Goal: Transaction & Acquisition: Book appointment/travel/reservation

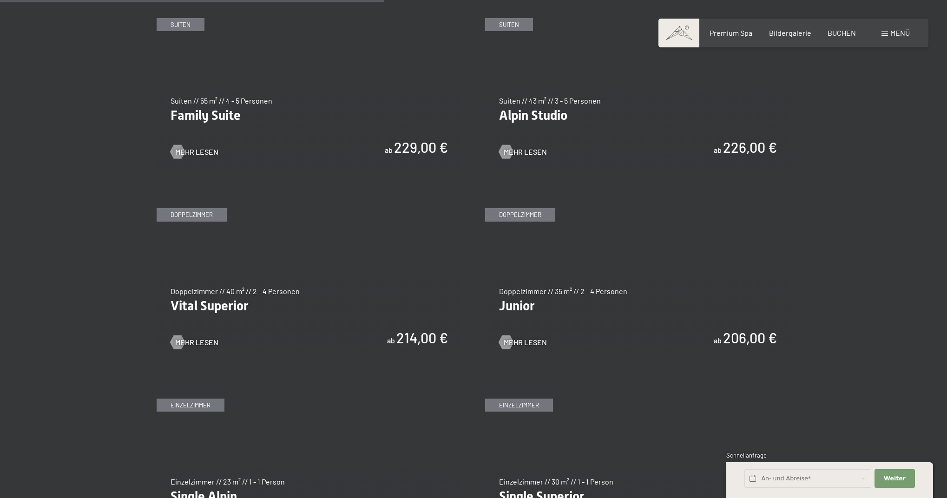
scroll to position [1190, 0]
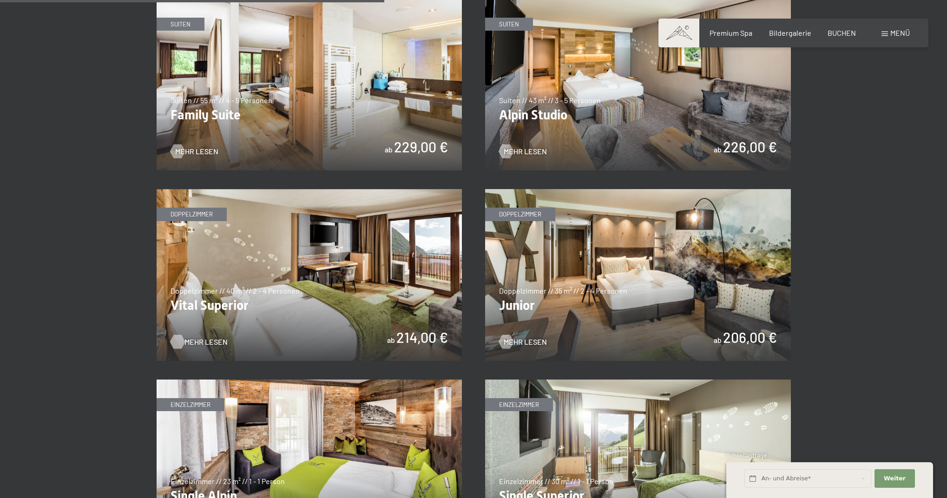
click at [208, 338] on span "Mehr Lesen" at bounding box center [205, 342] width 43 height 10
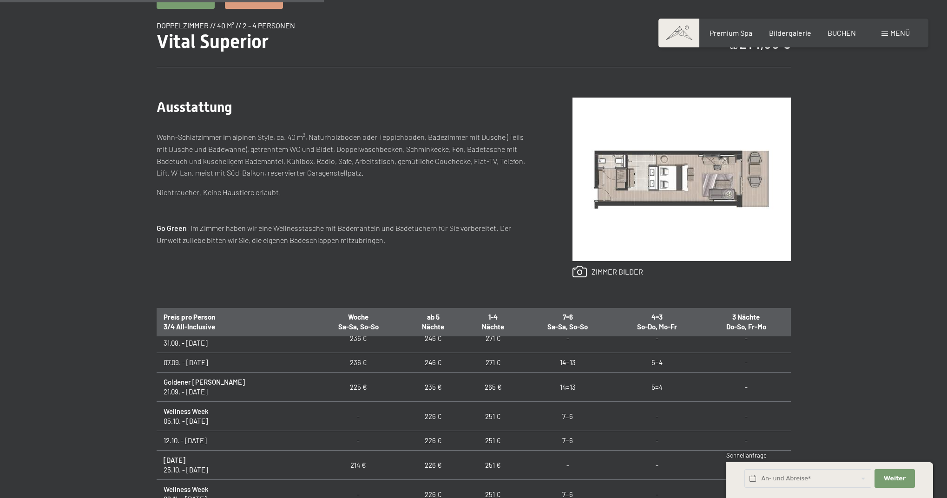
scroll to position [19, 0]
click at [189, 386] on td "Goldener Herbst 21.09. - 05.10.25" at bounding box center [235, 382] width 157 height 29
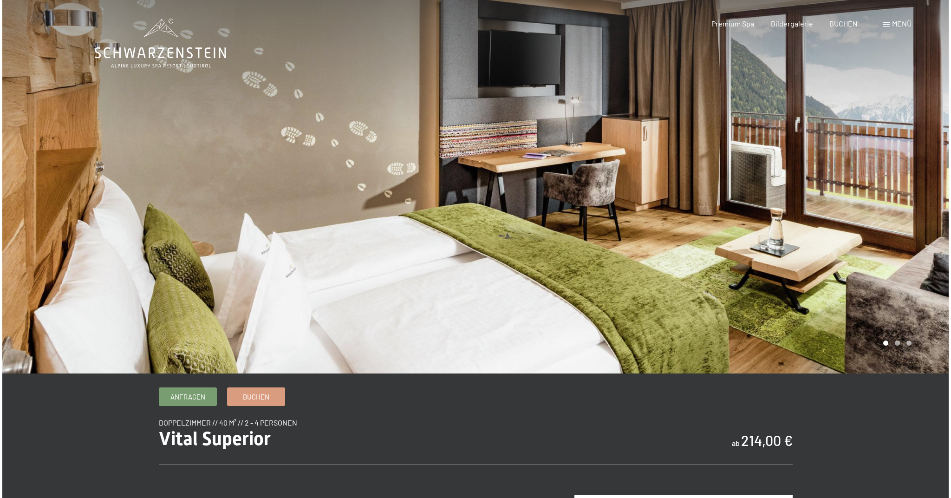
scroll to position [0, 0]
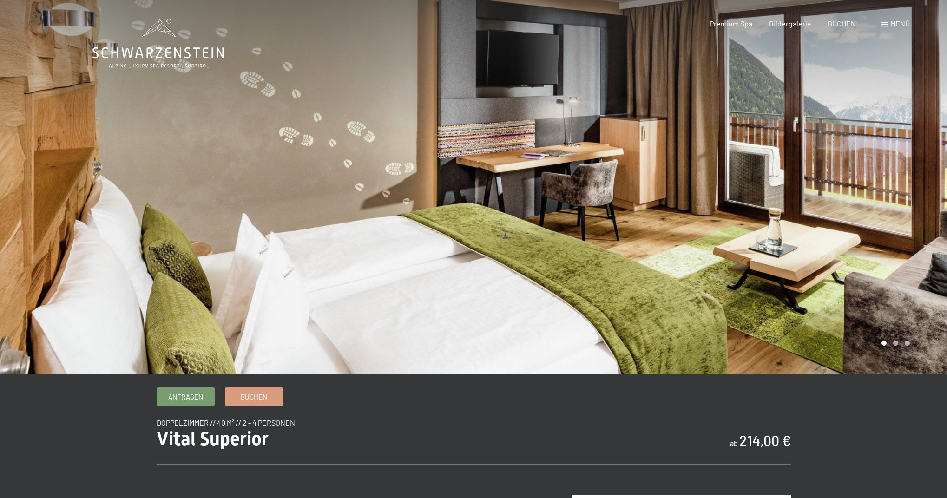
click at [887, 27] on div "Menü" at bounding box center [895, 24] width 28 height 10
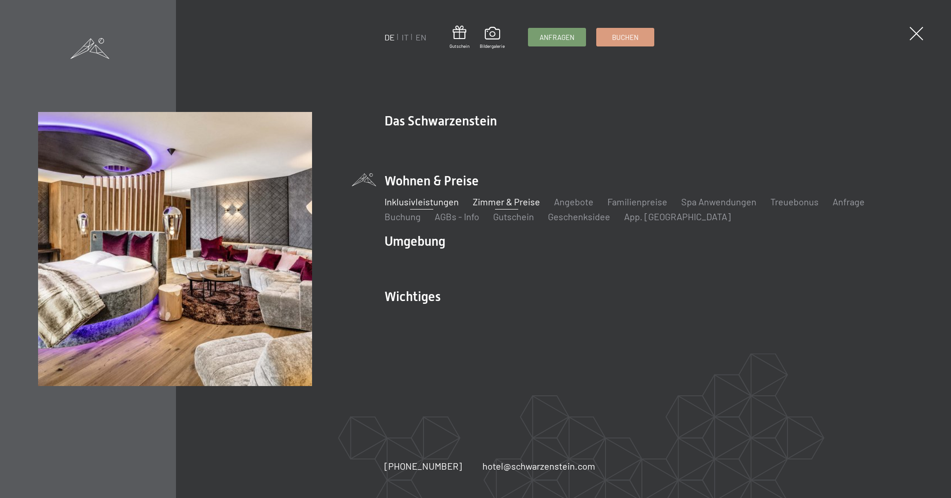
click at [432, 202] on link "Inklusivleistungen" at bounding box center [422, 201] width 74 height 11
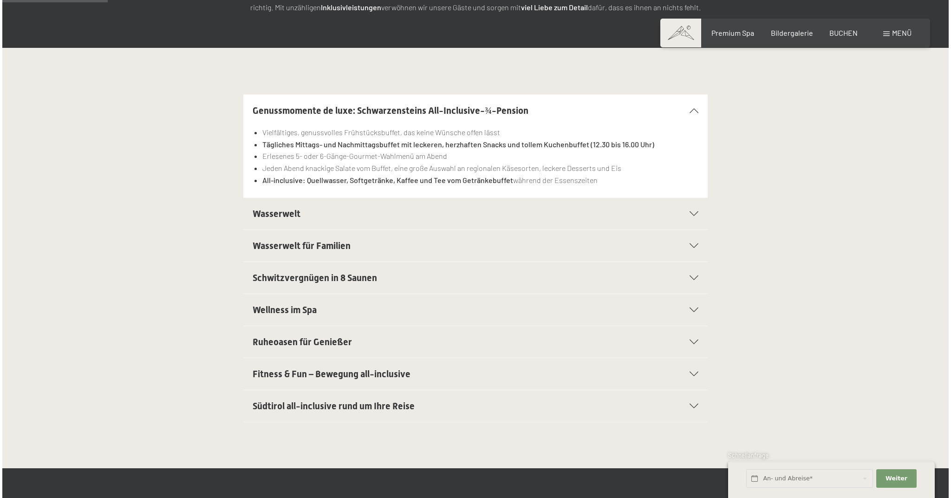
scroll to position [202, 0]
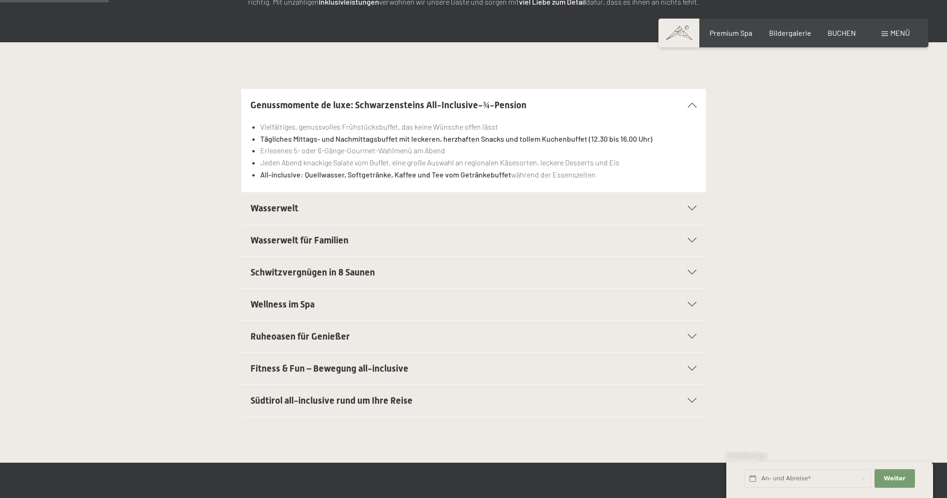
click at [695, 303] on icon at bounding box center [691, 304] width 9 height 5
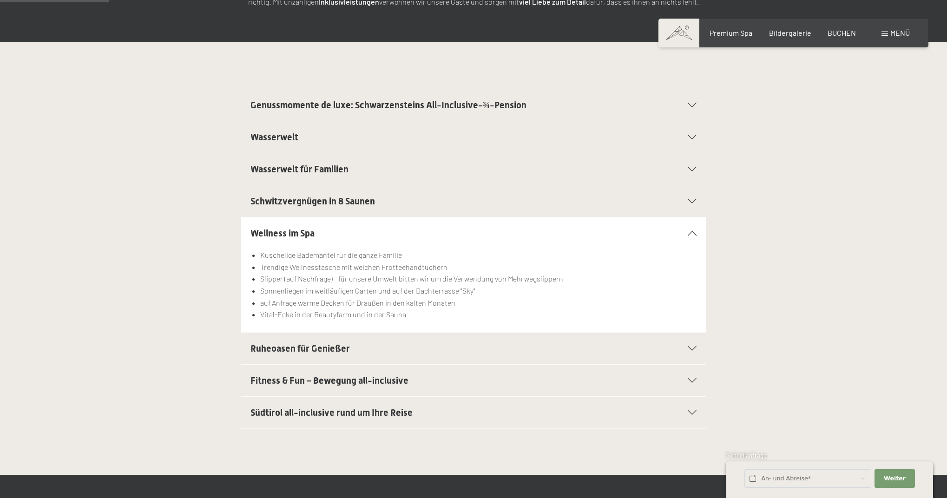
click at [901, 33] on span "Menü" at bounding box center [900, 32] width 20 height 9
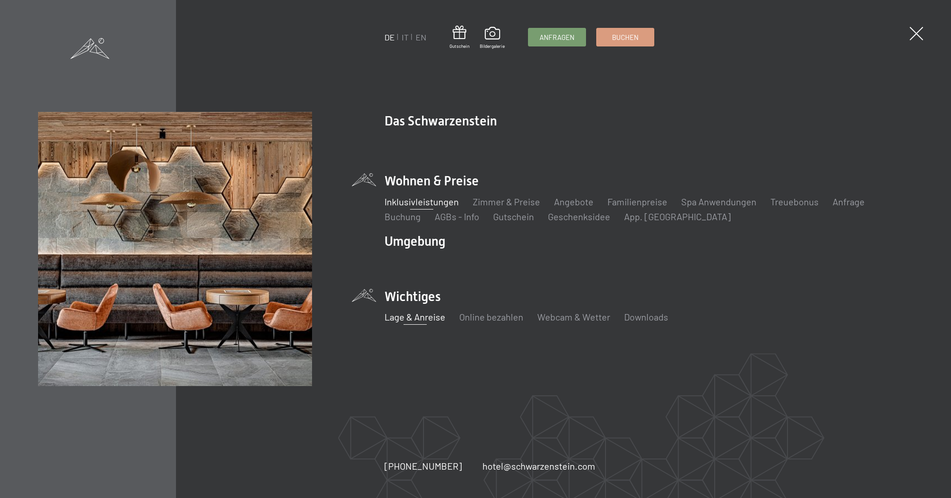
click at [415, 319] on link "Lage & Anreise" at bounding box center [415, 316] width 61 height 11
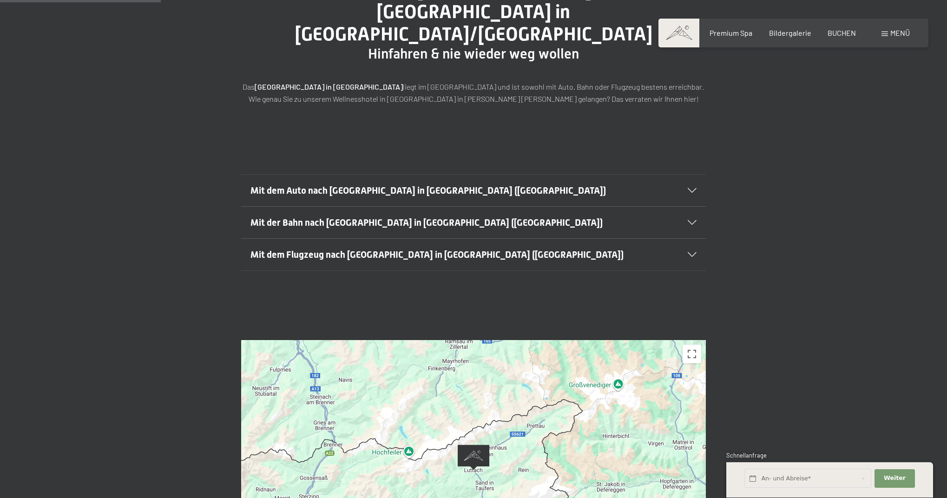
scroll to position [147, 0]
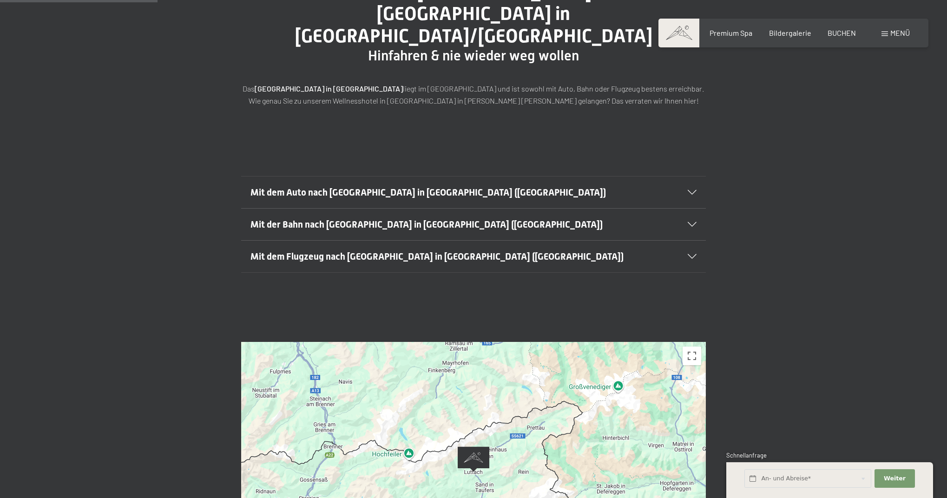
click at [692, 190] on icon at bounding box center [691, 192] width 9 height 5
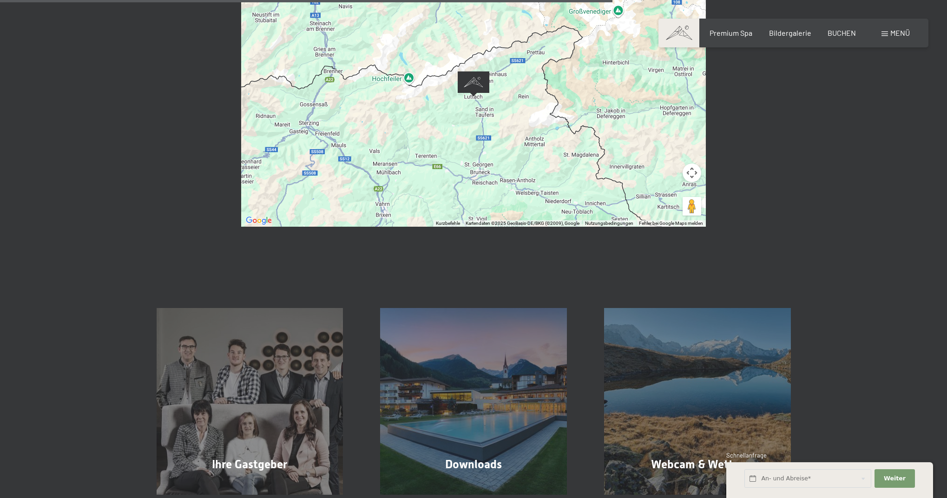
scroll to position [744, 0]
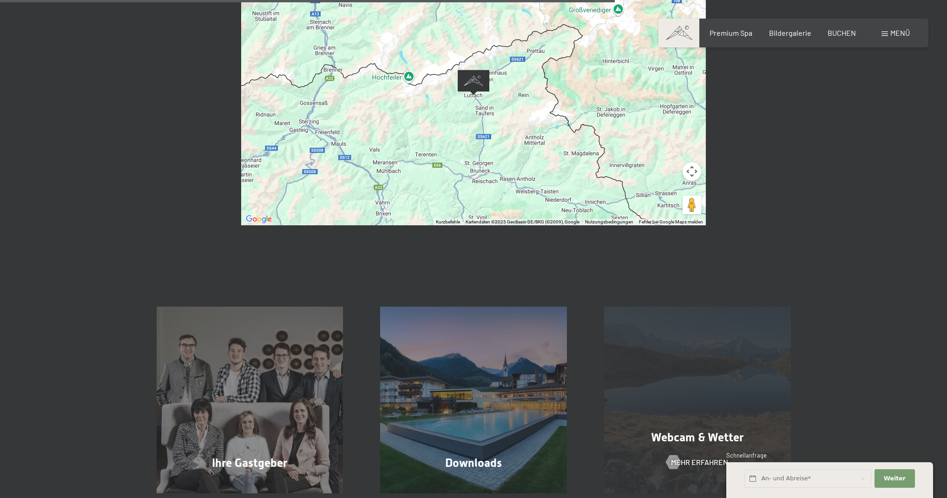
click at [707, 431] on span "Webcam & Wetter" at bounding box center [697, 437] width 92 height 13
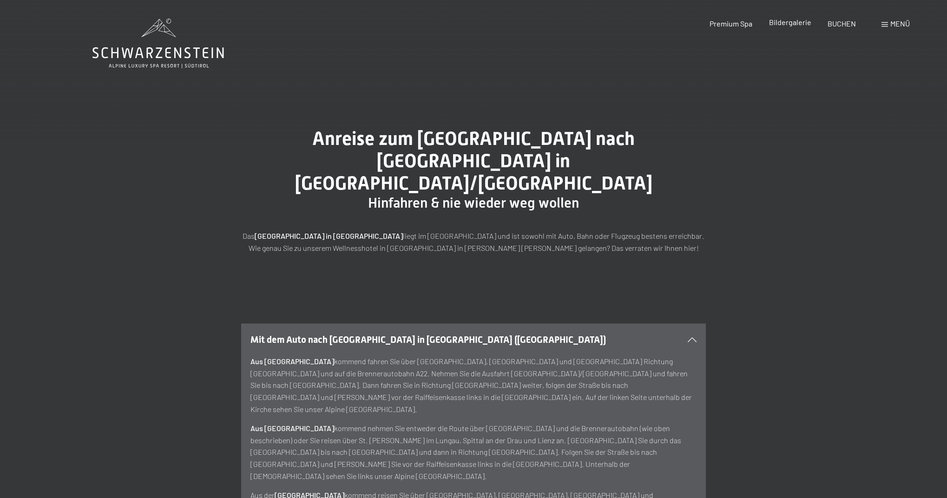
click at [792, 23] on span "Bildergalerie" at bounding box center [790, 22] width 42 height 9
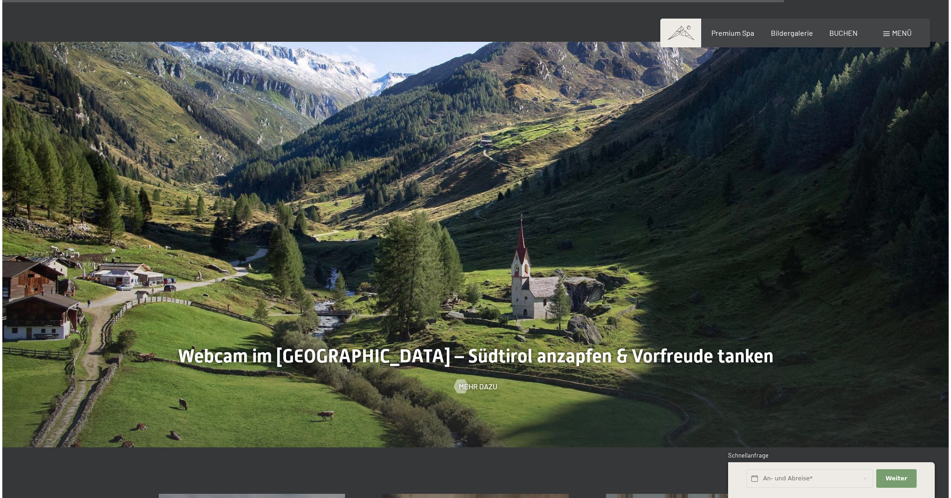
scroll to position [2684, 0]
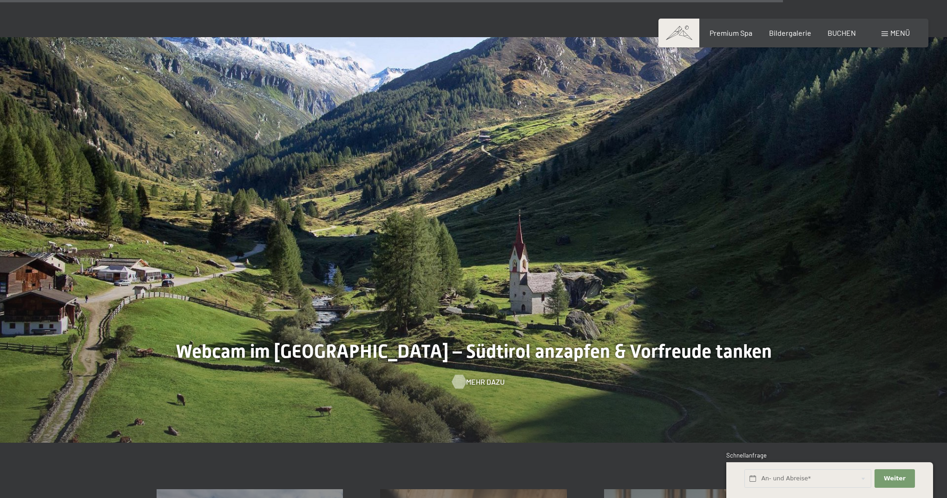
click at [476, 378] on span "Mehr dazu" at bounding box center [485, 382] width 39 height 10
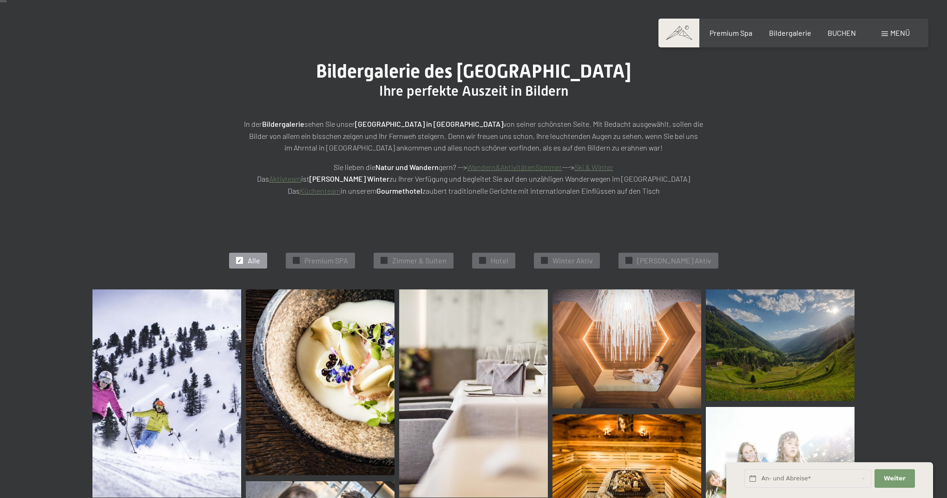
scroll to position [61, 0]
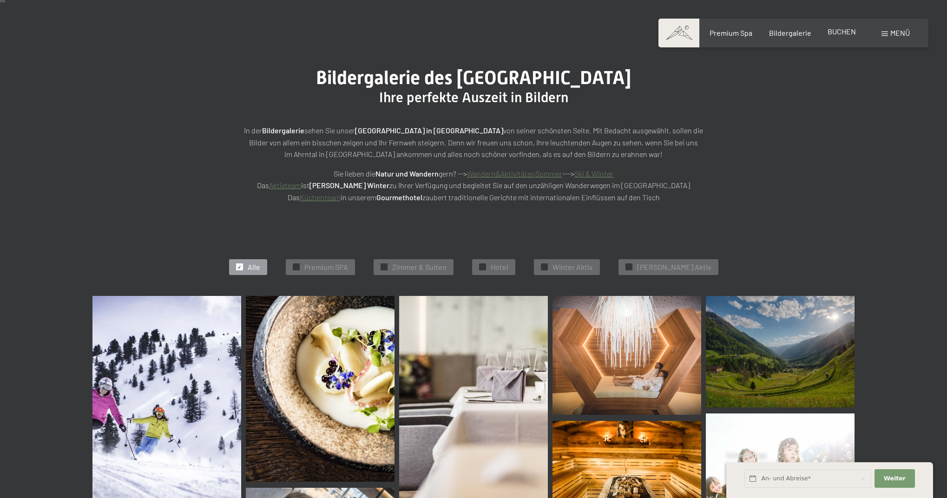
click at [851, 35] on span "BUCHEN" at bounding box center [841, 31] width 28 height 9
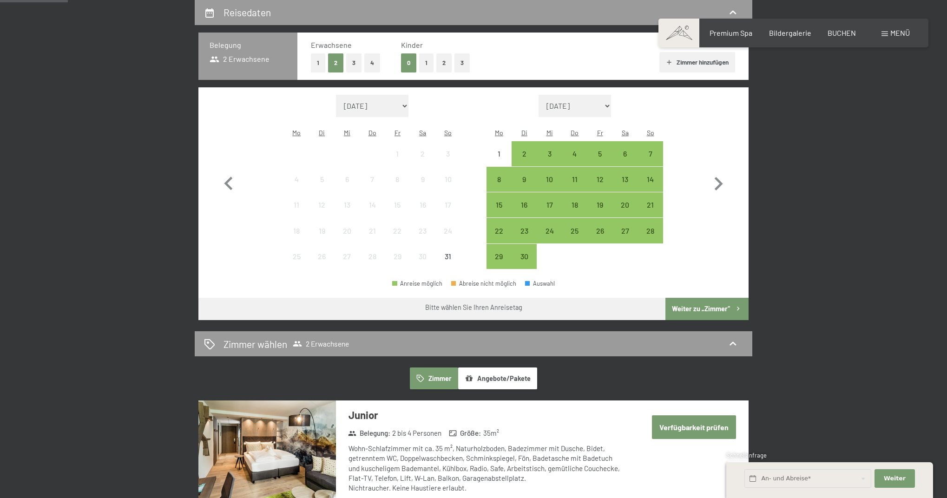
scroll to position [222, 0]
click at [720, 174] on icon "button" at bounding box center [718, 183] width 27 height 27
select select "2025-09-01"
select select "2025-10-01"
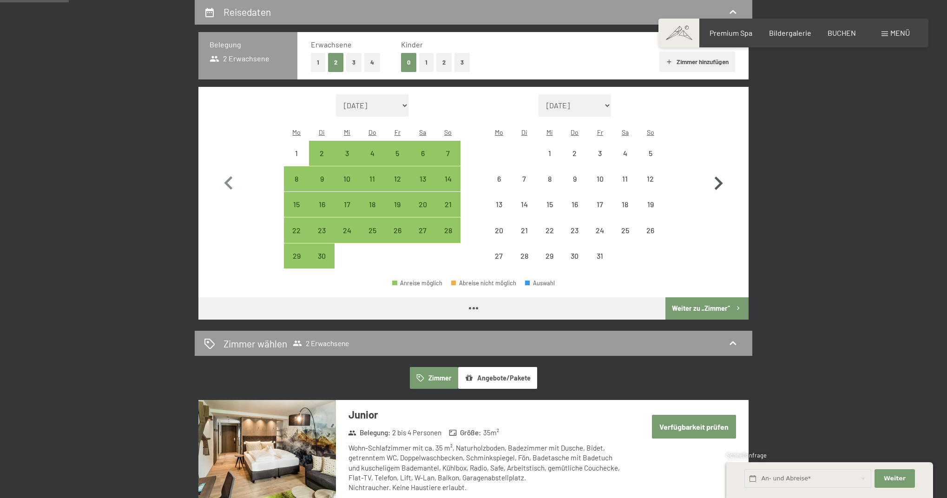
select select "2025-09-01"
select select "2025-10-01"
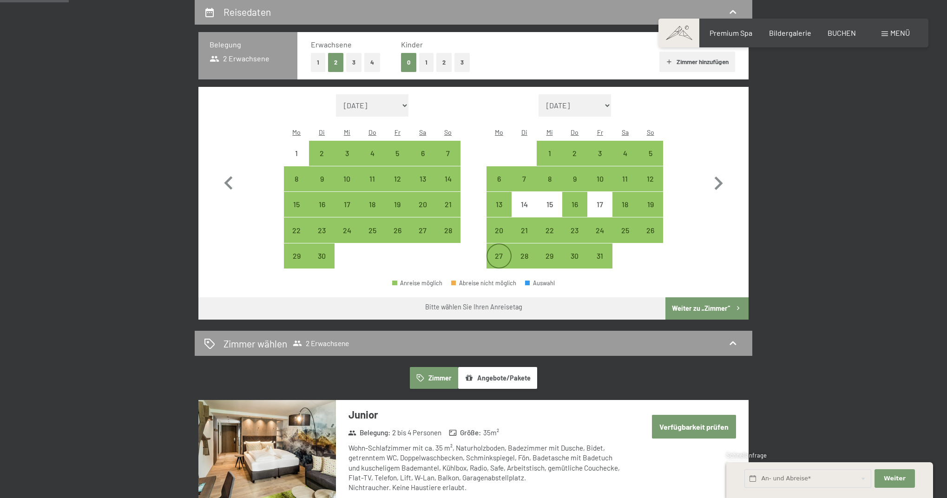
click at [502, 252] on div "27" at bounding box center [498, 263] width 23 height 23
select select "2025-09-01"
select select "2025-10-01"
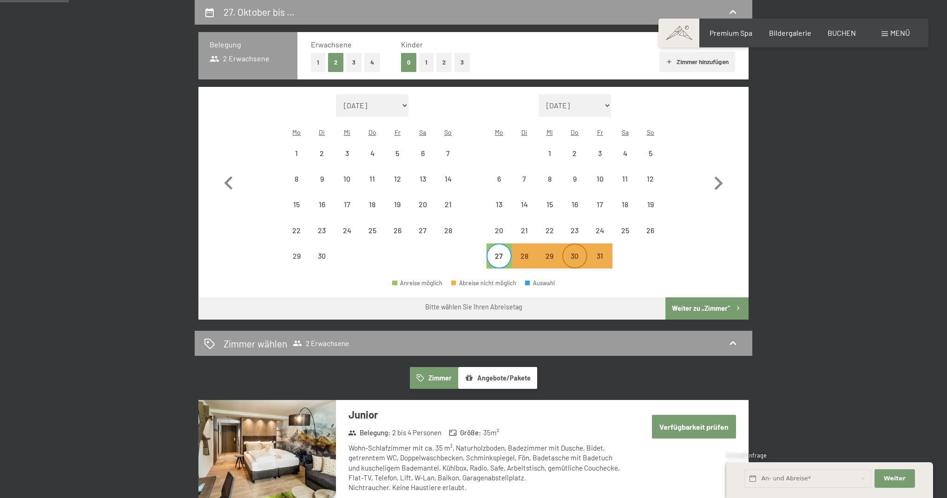
click at [577, 252] on div "30" at bounding box center [574, 263] width 23 height 23
select select "2025-09-01"
select select "2025-10-01"
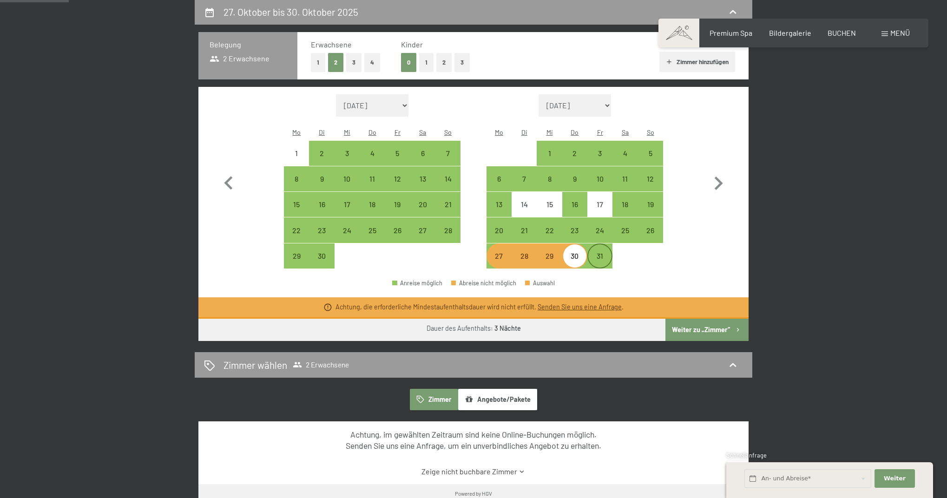
click at [600, 252] on div "31" at bounding box center [599, 263] width 23 height 23
select select "2025-09-01"
select select "2025-10-01"
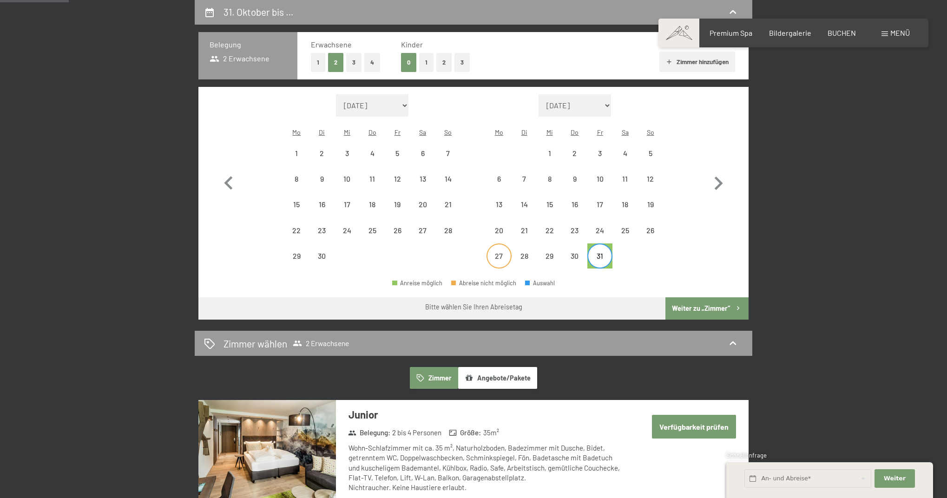
click at [498, 252] on div "27" at bounding box center [498, 263] width 23 height 23
select select "2025-09-01"
select select "2025-10-01"
click at [706, 297] on button "Weiter zu „Zimmer“" at bounding box center [706, 308] width 83 height 22
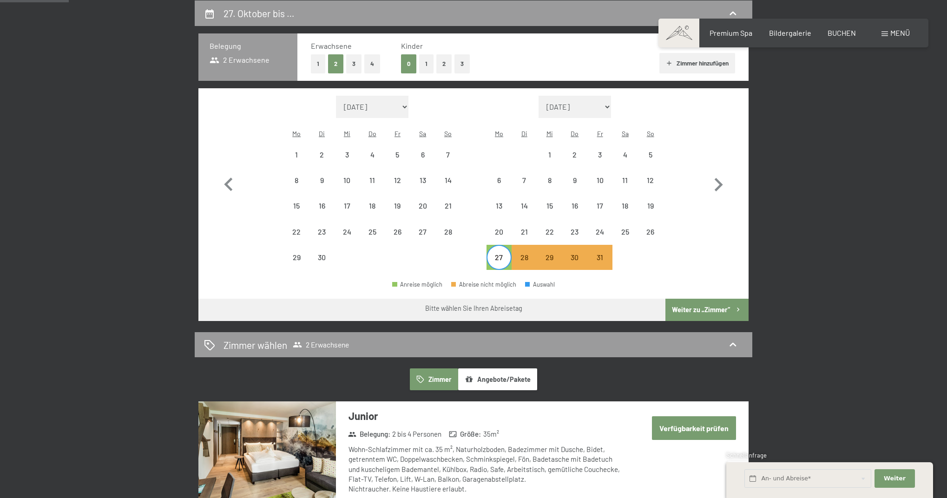
select select "2025-09-01"
select select "2025-10-01"
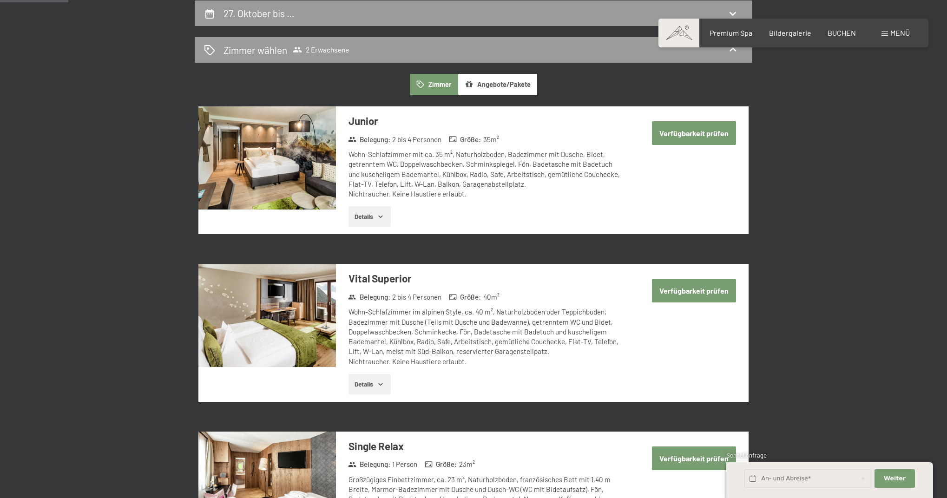
click at [711, 287] on button "Verfügbarkeit prüfen" at bounding box center [694, 291] width 84 height 24
select select "2025-09-01"
select select "2025-10-01"
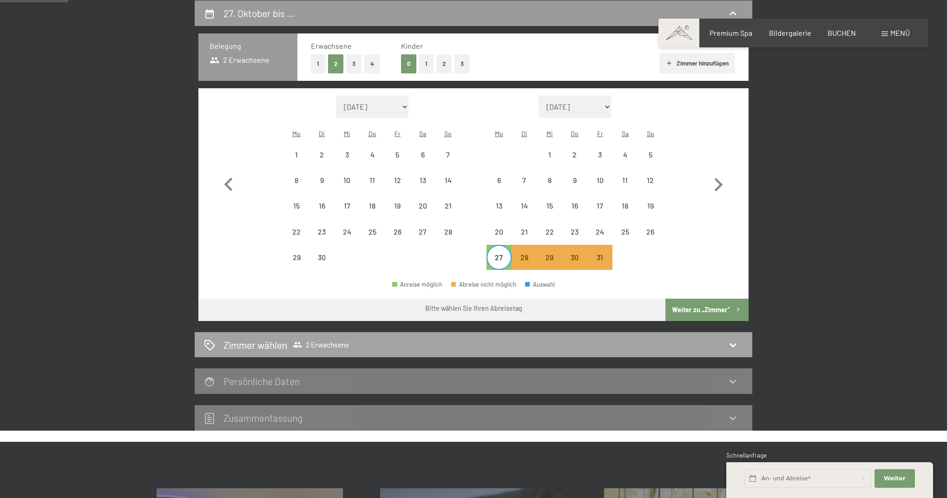
click at [728, 339] on icon at bounding box center [732, 344] width 11 height 11
select select "2025-09-01"
select select "2025-10-01"
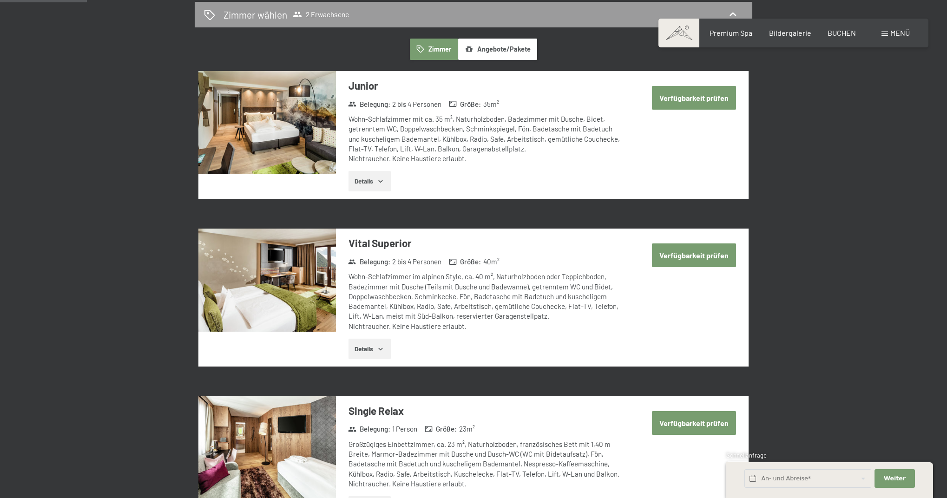
scroll to position [256, 0]
click at [374, 344] on button "Details" at bounding box center [369, 349] width 42 height 20
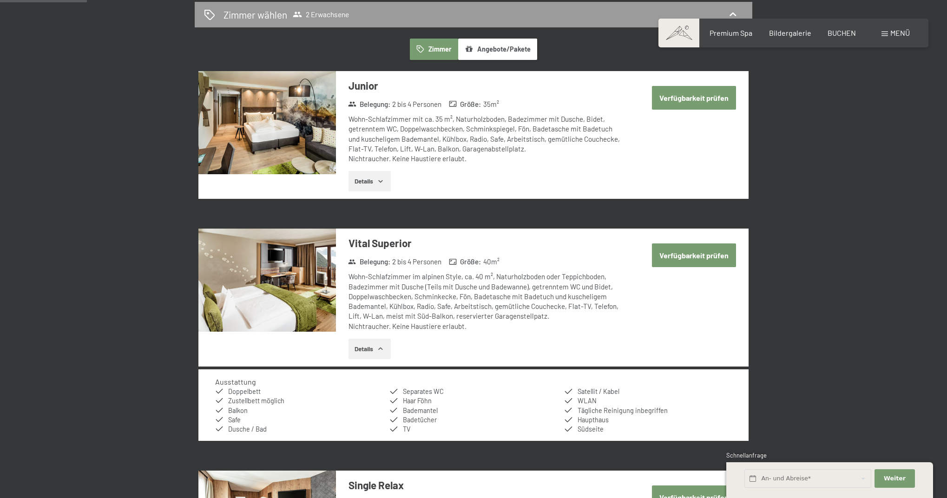
scroll to position [256, 0]
click at [696, 252] on button "Verfügbarkeit prüfen" at bounding box center [694, 255] width 84 height 24
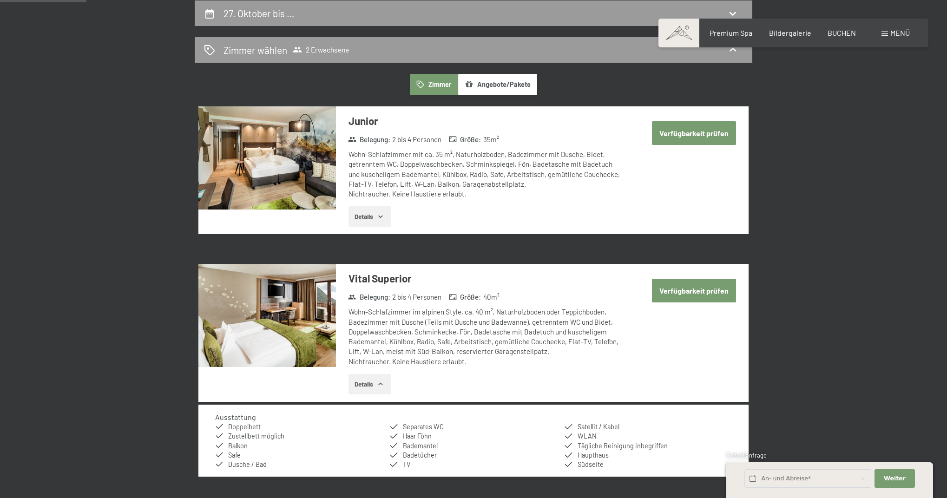
select select "2025-09-01"
select select "2025-10-01"
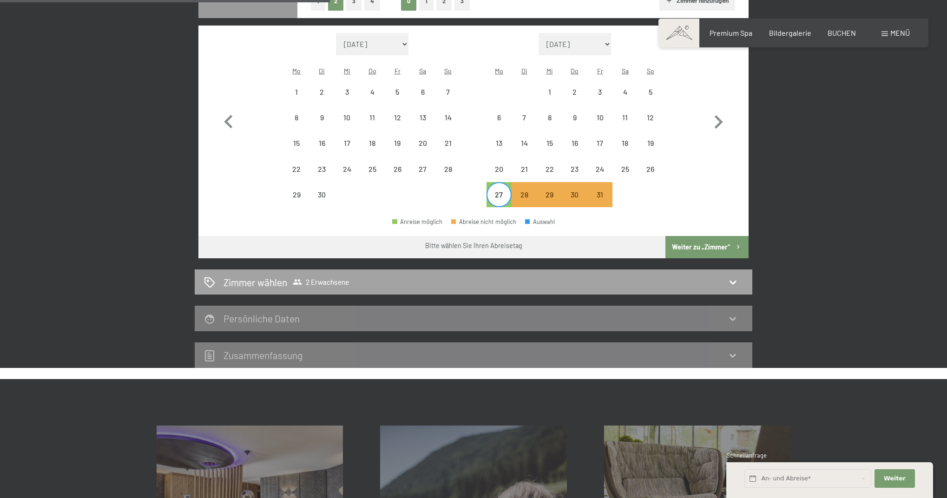
scroll to position [282, 0]
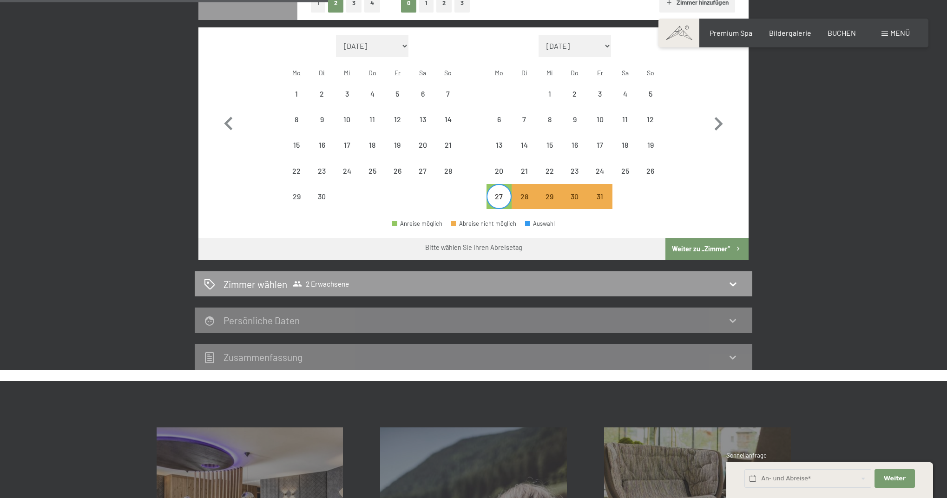
click at [726, 240] on button "Weiter zu „Zimmer“" at bounding box center [706, 249] width 83 height 22
select select "2025-09-01"
select select "2025-10-01"
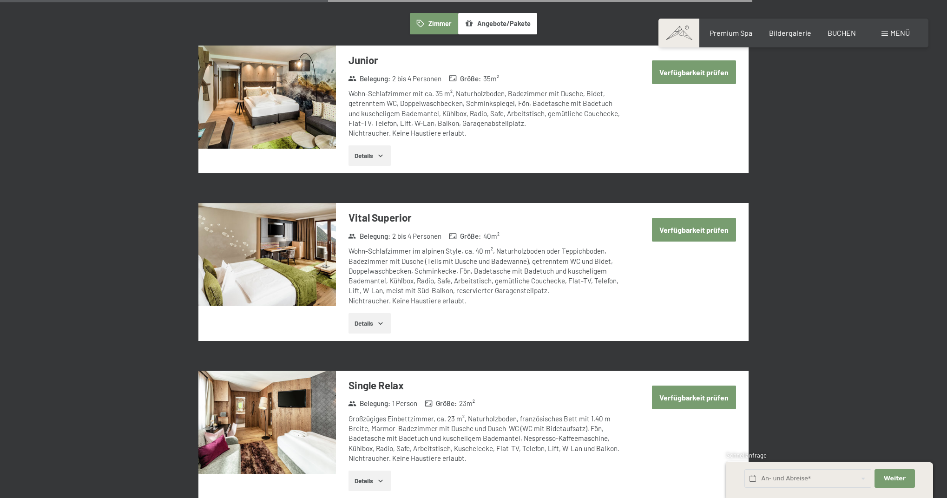
scroll to position [221, 0]
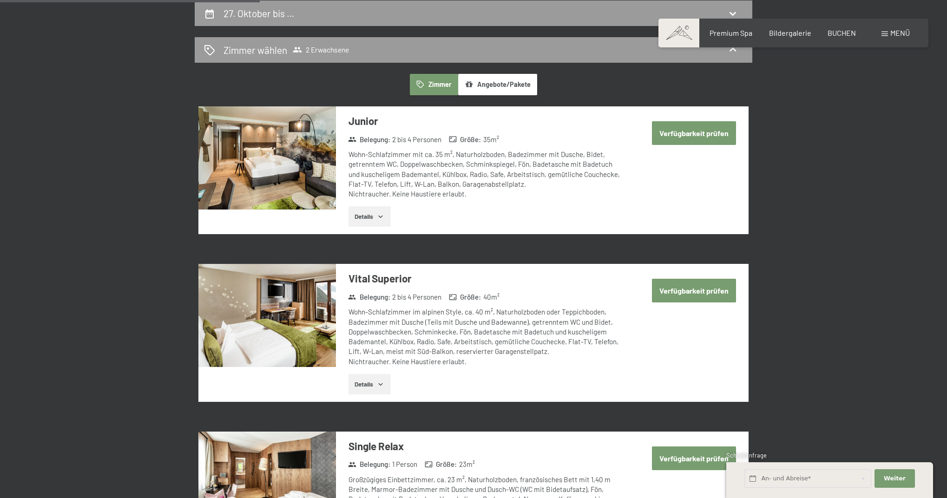
click at [690, 289] on button "Verfügbarkeit prüfen" at bounding box center [694, 291] width 84 height 24
select select "2025-09-01"
select select "2025-10-01"
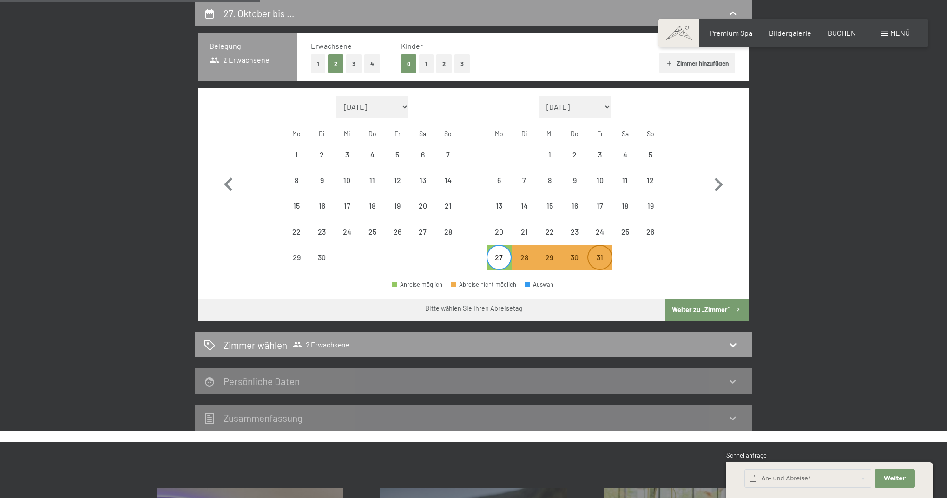
click at [607, 254] on div "31" at bounding box center [599, 265] width 23 height 23
select select "2025-09-01"
select select "2025-10-01"
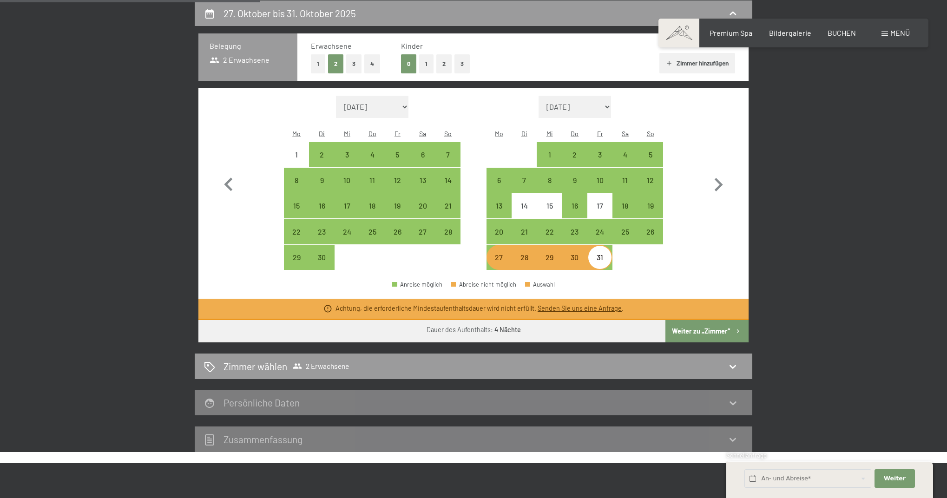
scroll to position [223, 0]
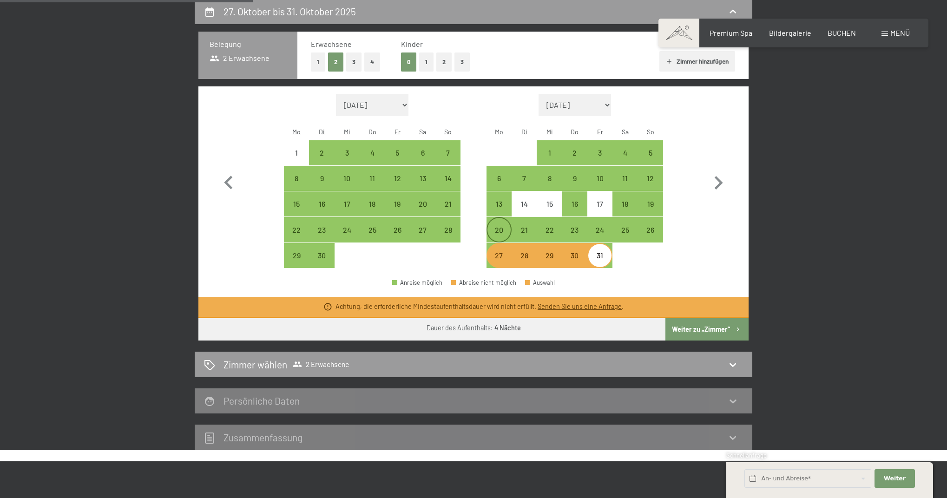
click at [494, 226] on div "20" at bounding box center [498, 237] width 23 height 23
select select "2025-09-01"
select select "2025-10-01"
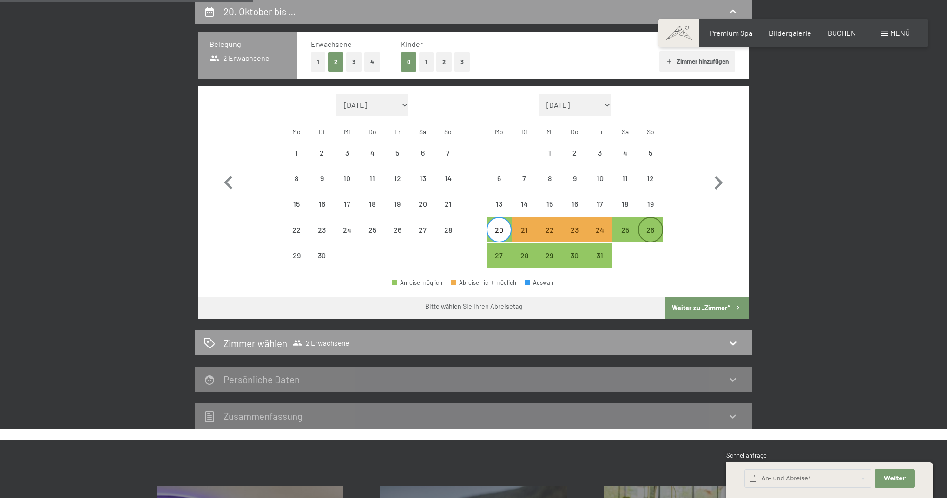
click at [651, 226] on div "26" at bounding box center [650, 237] width 23 height 23
select select "2025-09-01"
select select "2025-10-01"
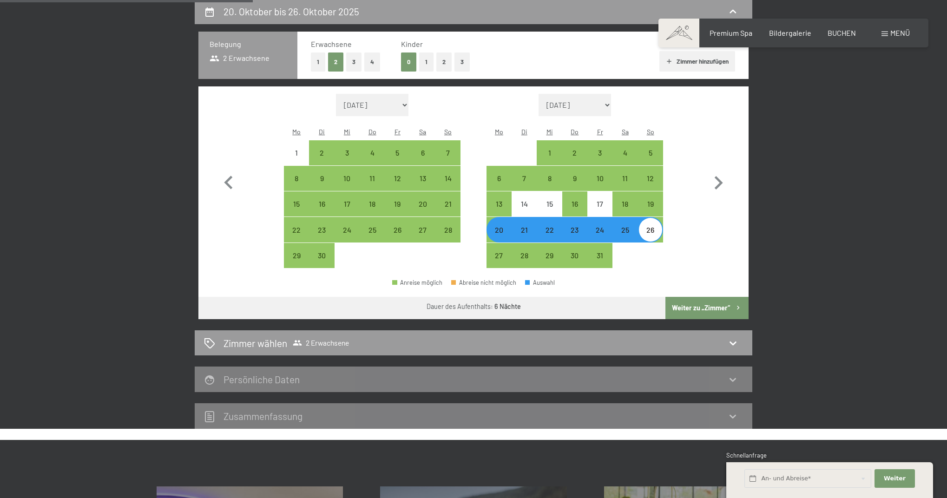
click at [693, 297] on button "Weiter zu „Zimmer“" at bounding box center [706, 308] width 83 height 22
select select "2025-09-01"
select select "2025-10-01"
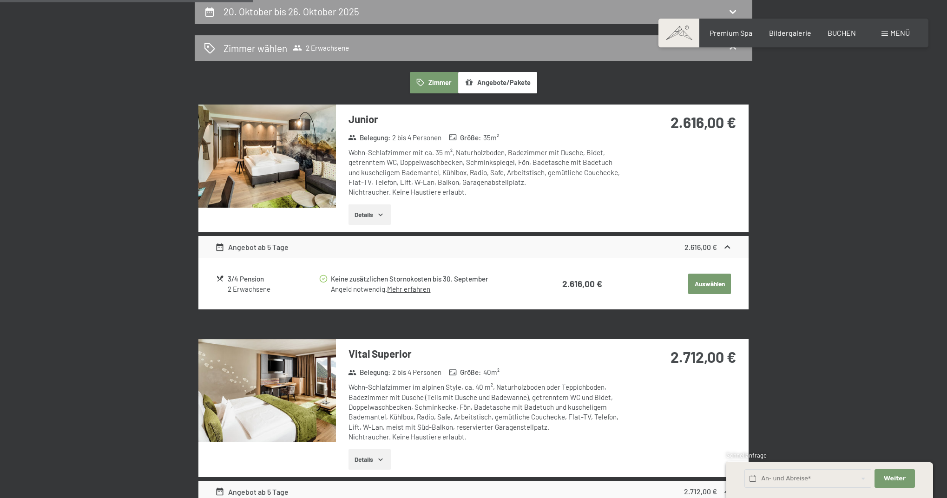
scroll to position [221, 0]
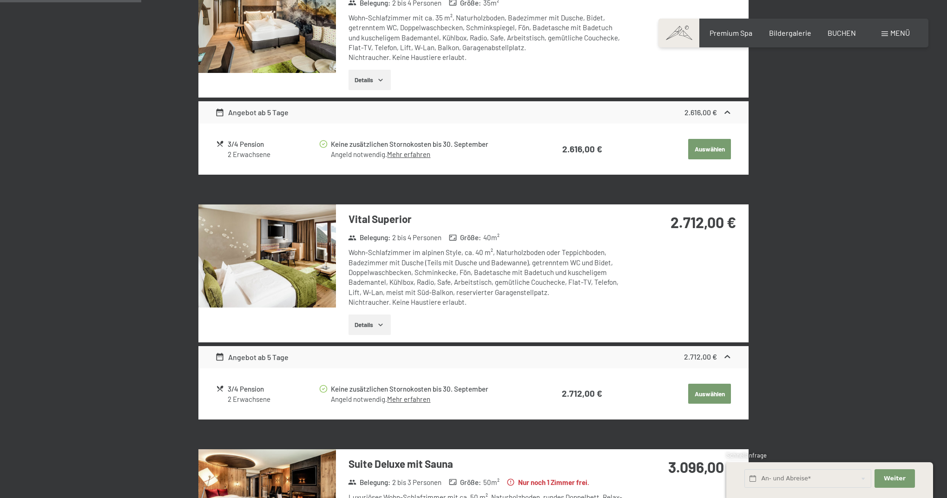
click at [703, 389] on button "Auswählen" at bounding box center [709, 394] width 43 height 20
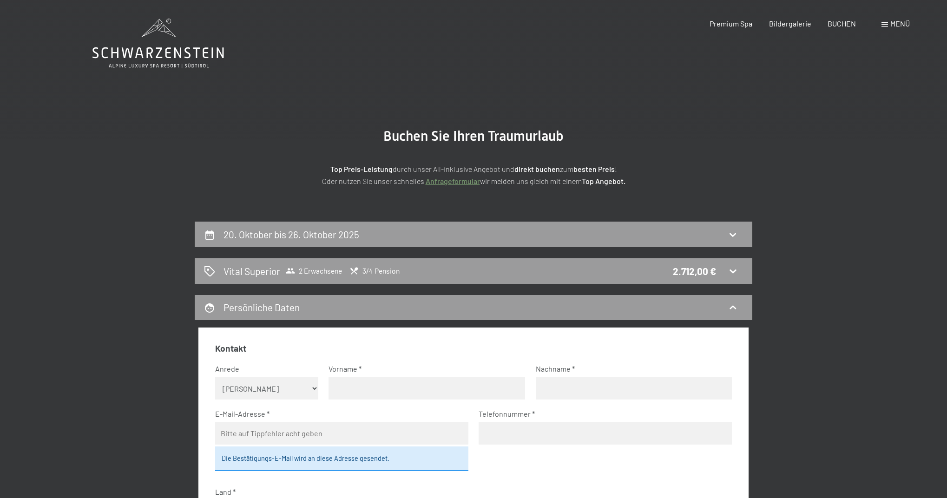
scroll to position [0, 0]
